Goal: Find specific page/section: Find specific page/section

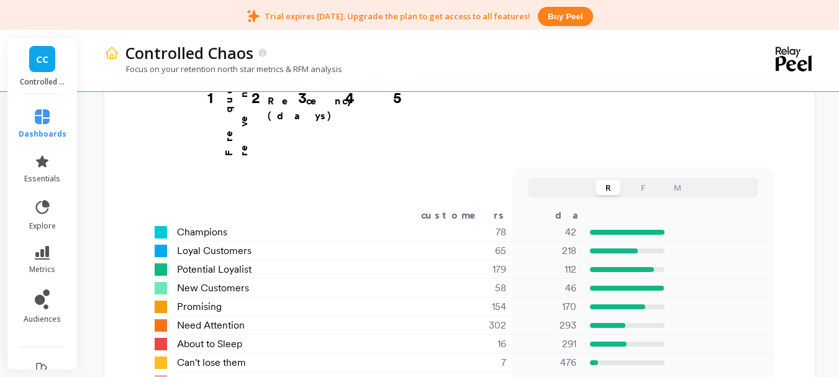
scroll to position [876, 0]
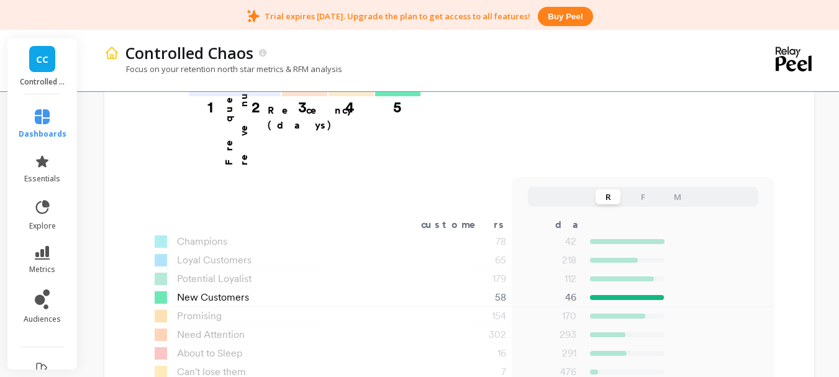
click at [246, 290] on span "New Customers" at bounding box center [213, 297] width 72 height 15
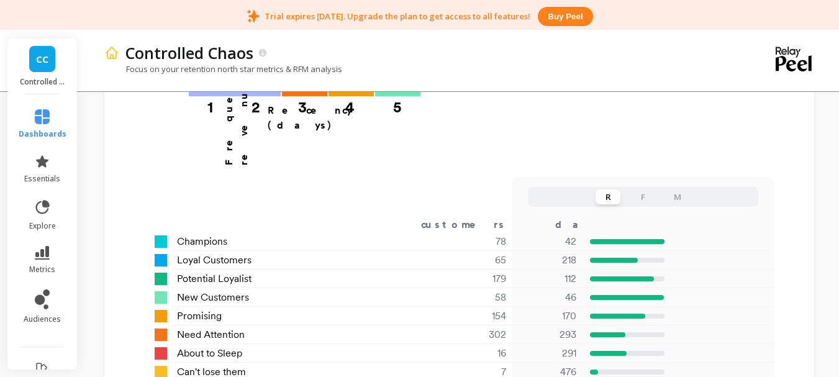
click at [645, 189] on button "F" at bounding box center [642, 196] width 25 height 15
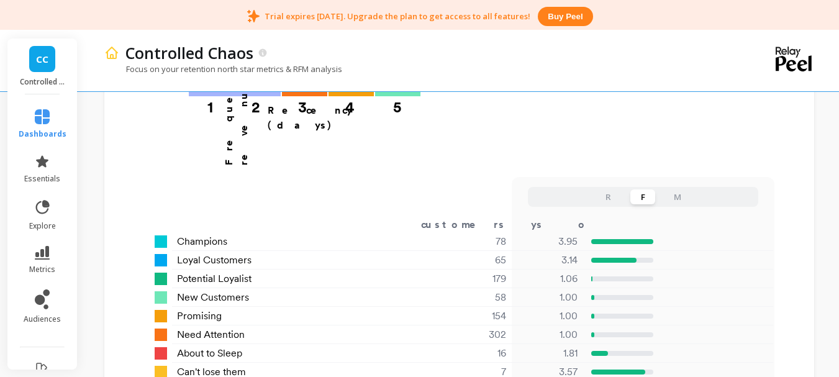
click at [678, 189] on button "M" at bounding box center [677, 196] width 25 height 15
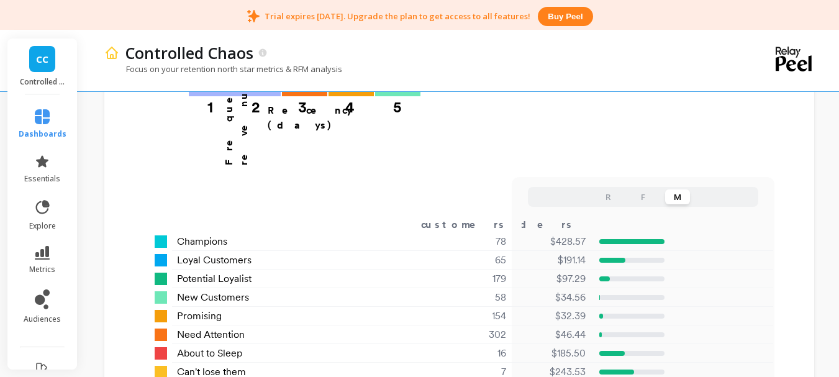
click at [642, 189] on button "F" at bounding box center [642, 196] width 25 height 15
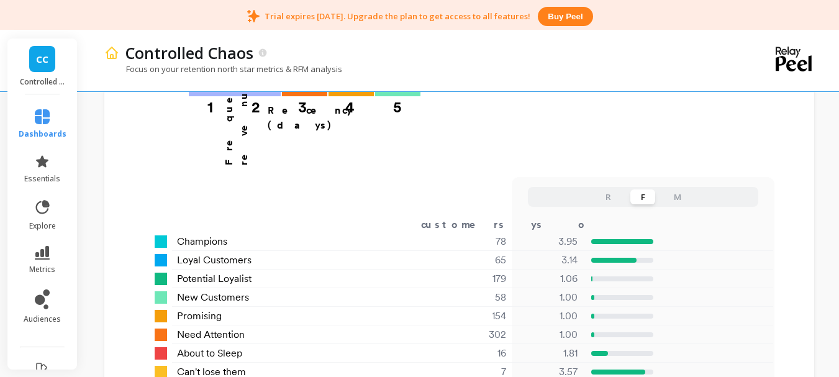
click at [603, 189] on button "R" at bounding box center [608, 196] width 25 height 15
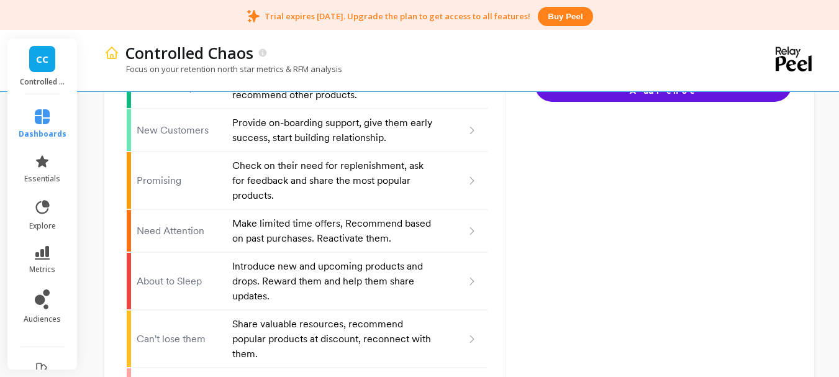
scroll to position [1351, 0]
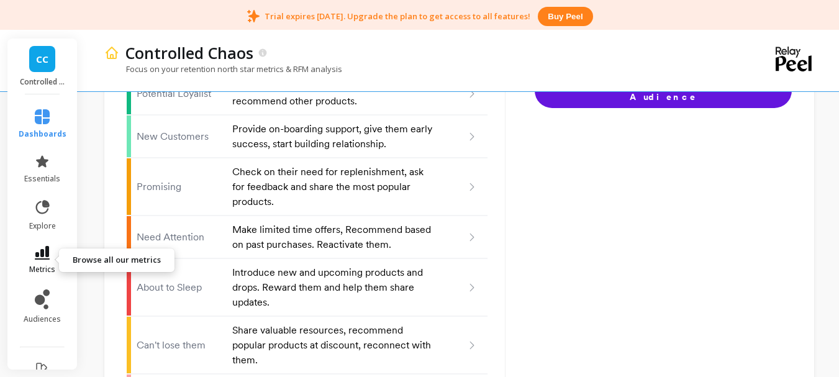
click at [35, 256] on icon at bounding box center [42, 253] width 15 height 14
click at [616, 56] on div "Controlled Chaos" at bounding box center [415, 52] width 593 height 21
drag, startPoint x: 37, startPoint y: 222, endPoint x: 38, endPoint y: 248, distance: 26.1
click at [38, 248] on ul "dashboards essentials explore metrics audiences" at bounding box center [42, 217] width 73 height 230
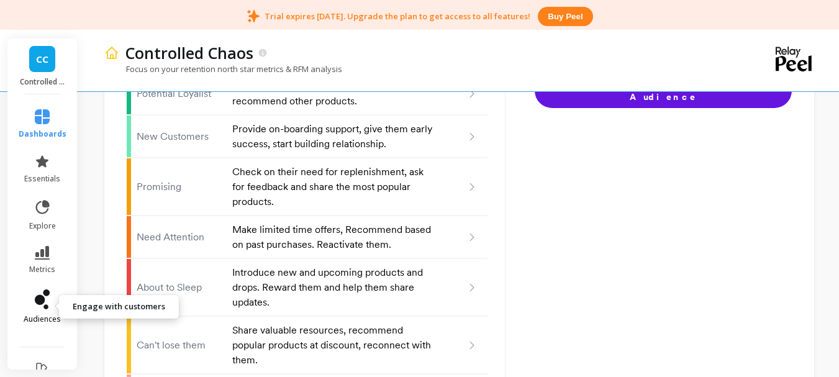
click at [41, 299] on icon at bounding box center [42, 299] width 15 height 20
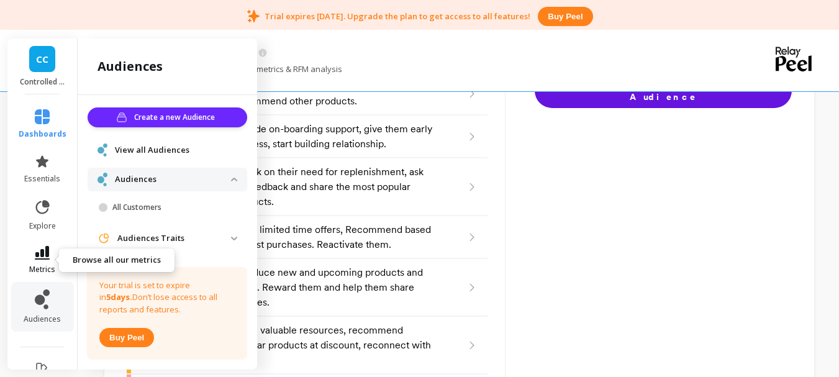
click at [40, 265] on span "metrics" at bounding box center [42, 270] width 26 height 10
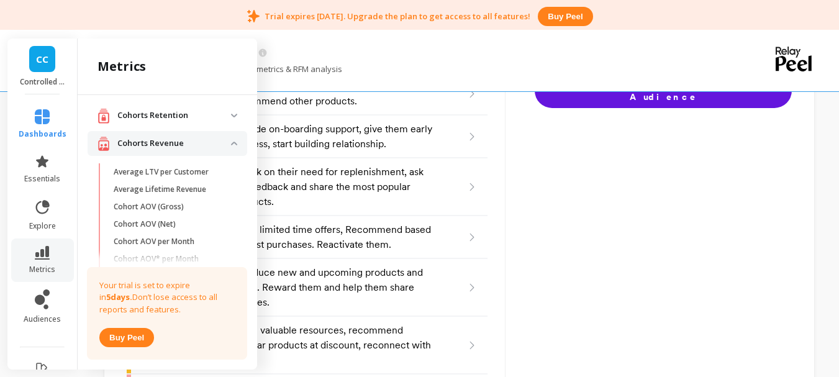
scroll to position [0, 0]
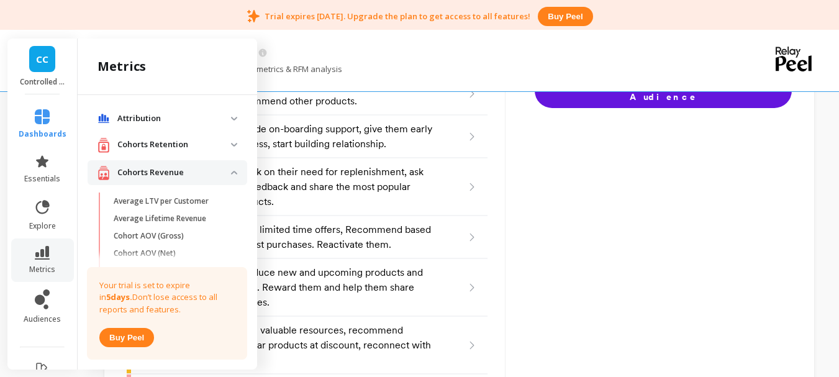
click at [219, 140] on p "Cohorts Retention" at bounding box center [174, 144] width 114 height 12
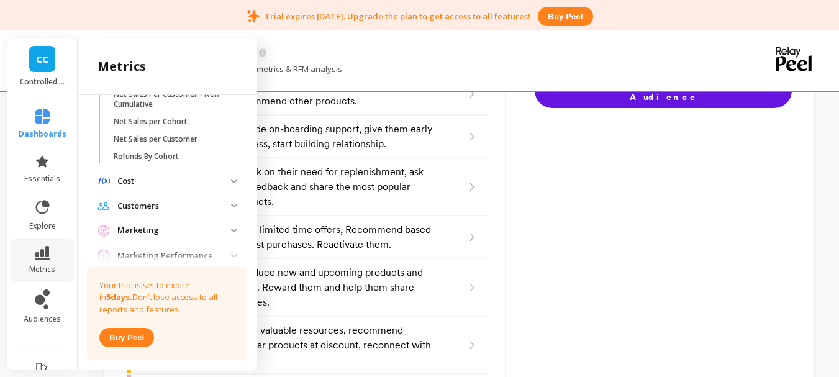
scroll to position [618, 0]
